Goal: Transaction & Acquisition: Subscribe to service/newsletter

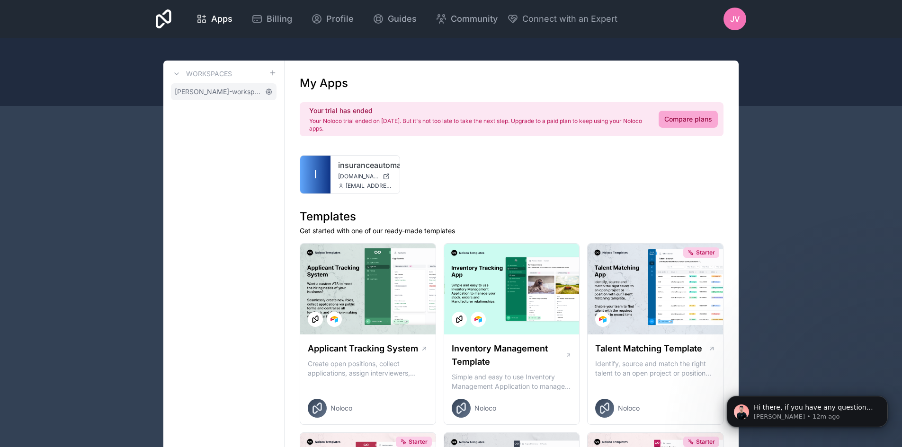
click at [267, 92] on icon at bounding box center [269, 92] width 8 height 8
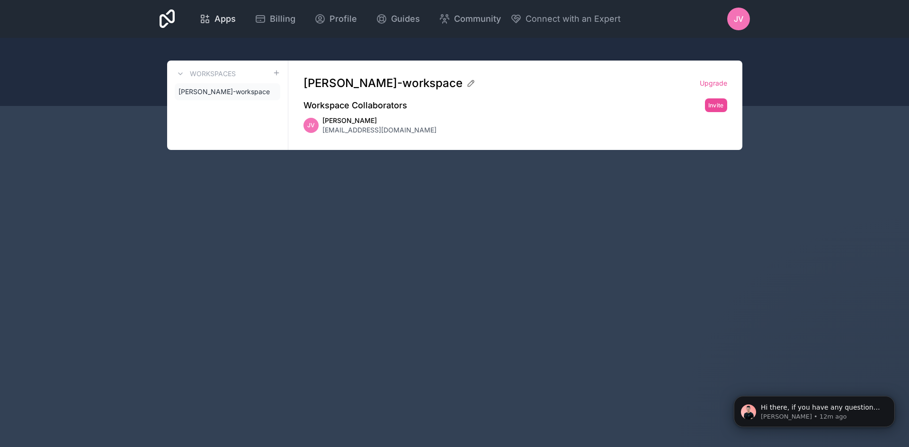
click at [230, 16] on span "Apps" at bounding box center [225, 18] width 21 height 13
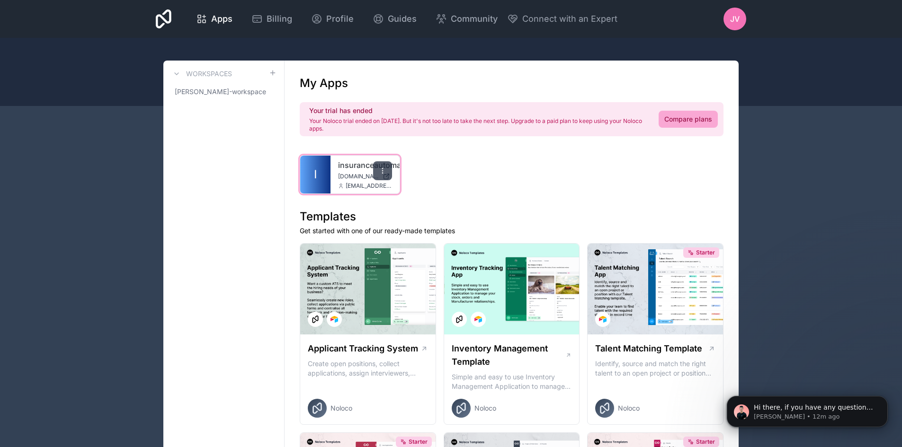
click at [384, 169] on icon at bounding box center [383, 171] width 8 height 8
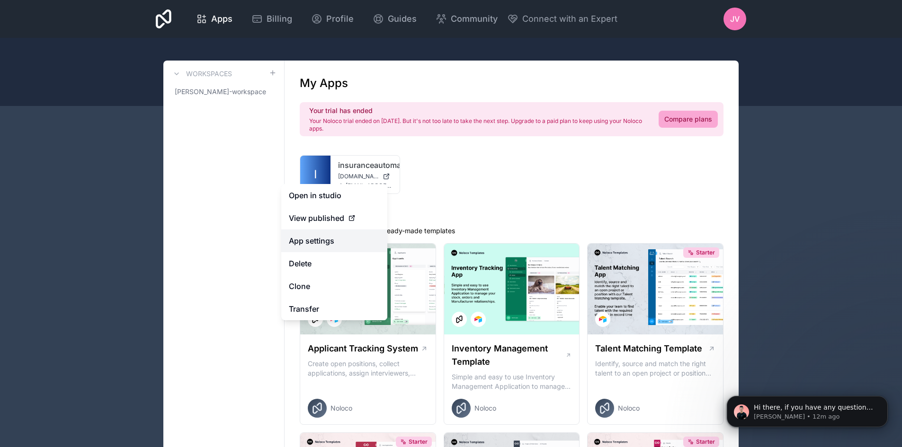
click at [313, 248] on link "App settings" at bounding box center [334, 241] width 106 height 23
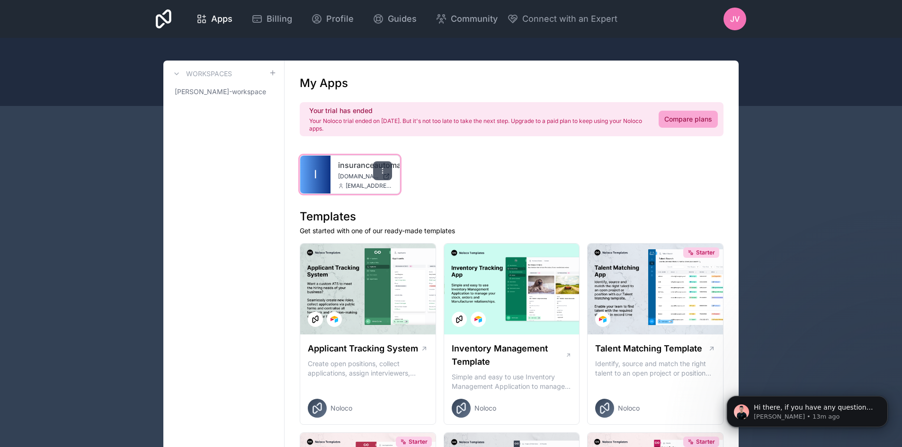
click at [385, 169] on icon at bounding box center [383, 171] width 8 height 8
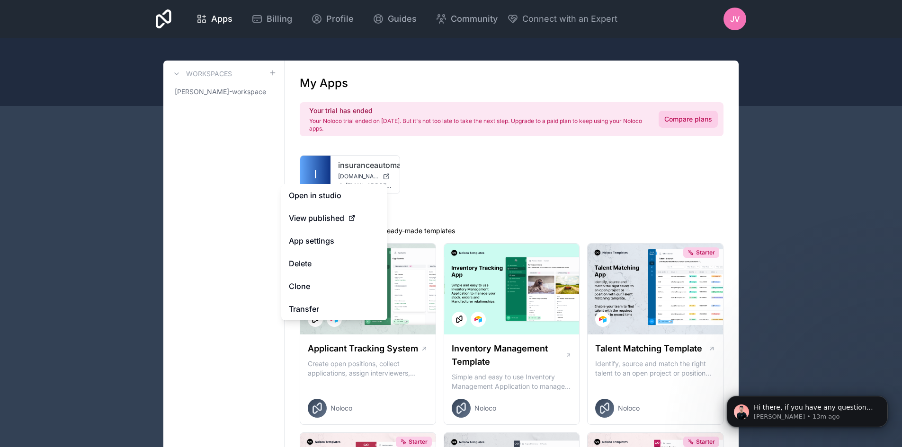
click at [689, 116] on link "Compare plans" at bounding box center [688, 119] width 59 height 17
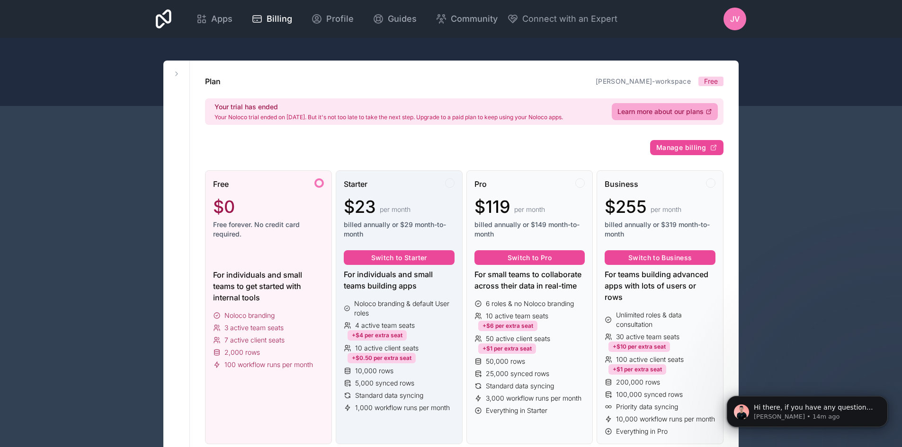
click at [398, 266] on div "Starter $23 per month billed annually or $29 month-to-month Switch to Starter F…" at bounding box center [399, 307] width 127 height 275
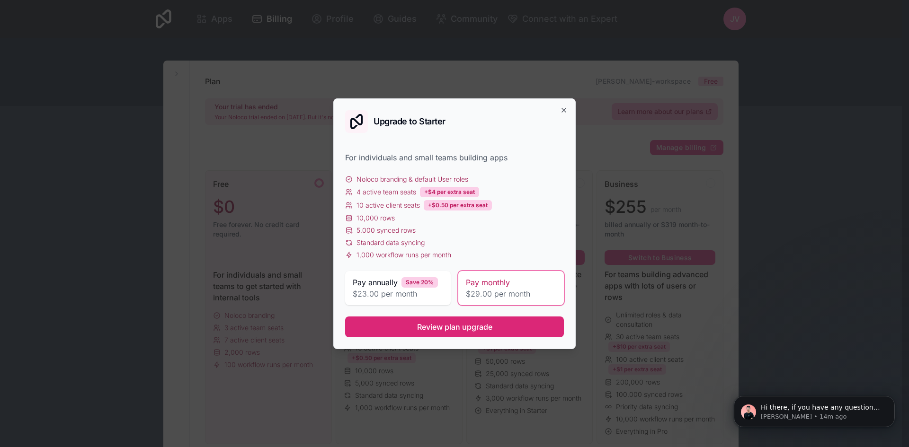
click at [458, 323] on span "Review plan upgrade" at bounding box center [454, 327] width 75 height 11
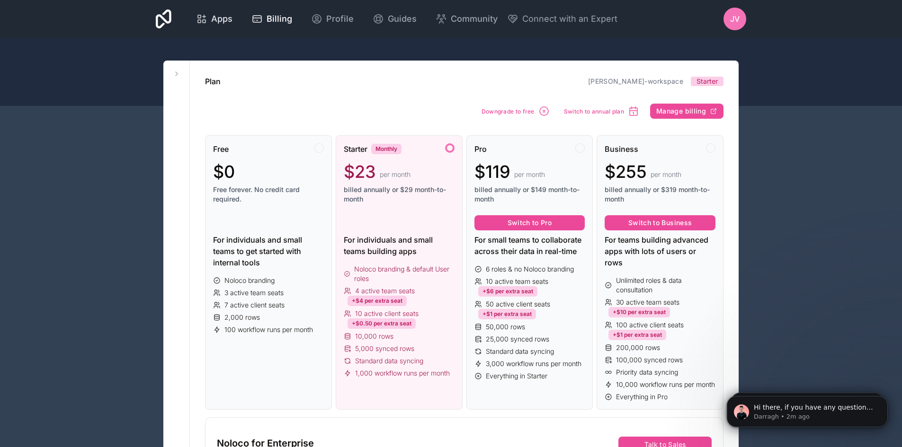
click at [202, 20] on icon at bounding box center [201, 18] width 11 height 11
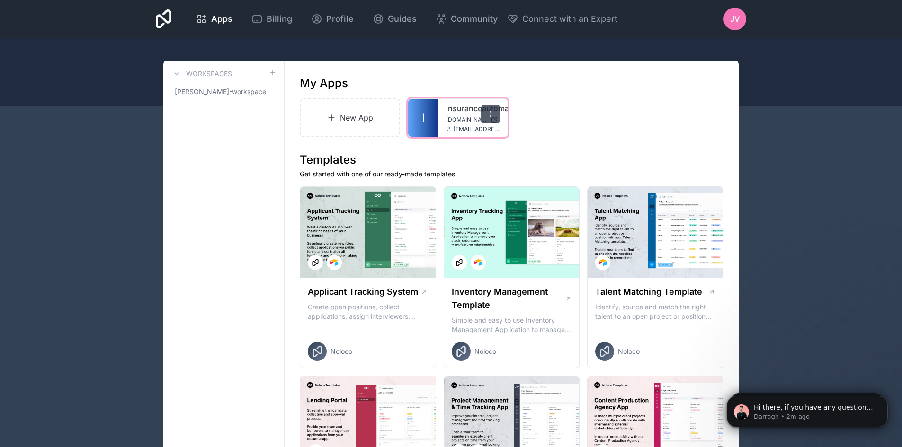
click at [489, 117] on icon at bounding box center [491, 114] width 8 height 8
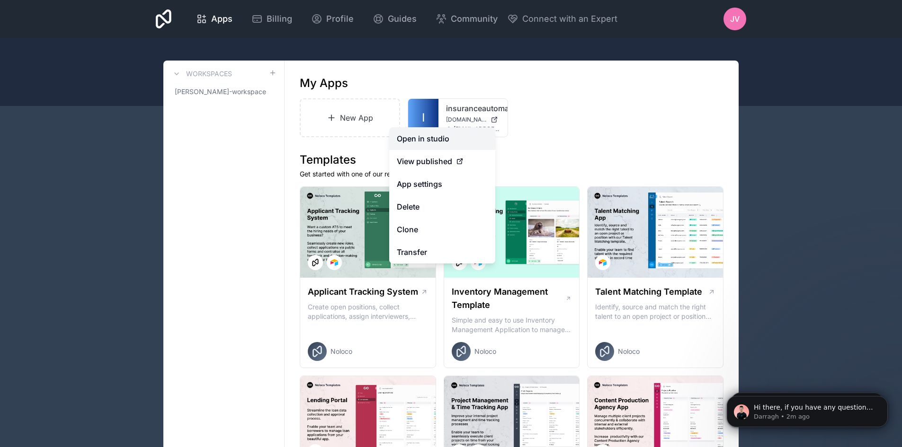
click at [438, 145] on link "Open in studio" at bounding box center [442, 138] width 106 height 23
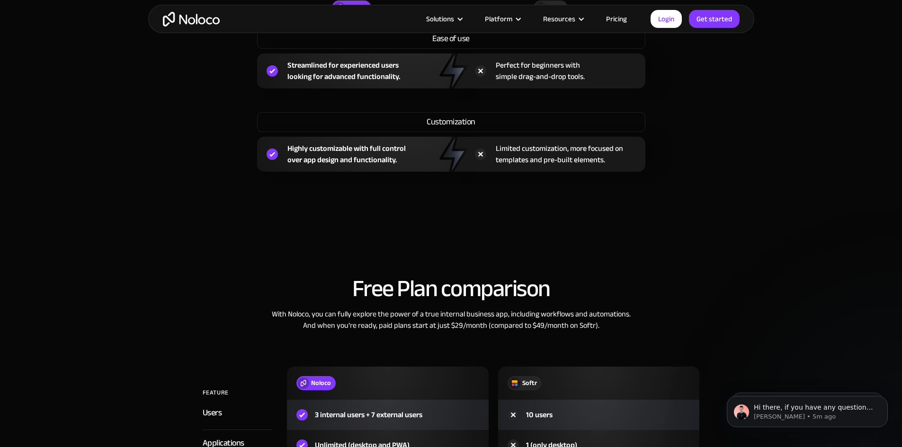
scroll to position [1050, 0]
